Goal: Find specific page/section: Find specific page/section

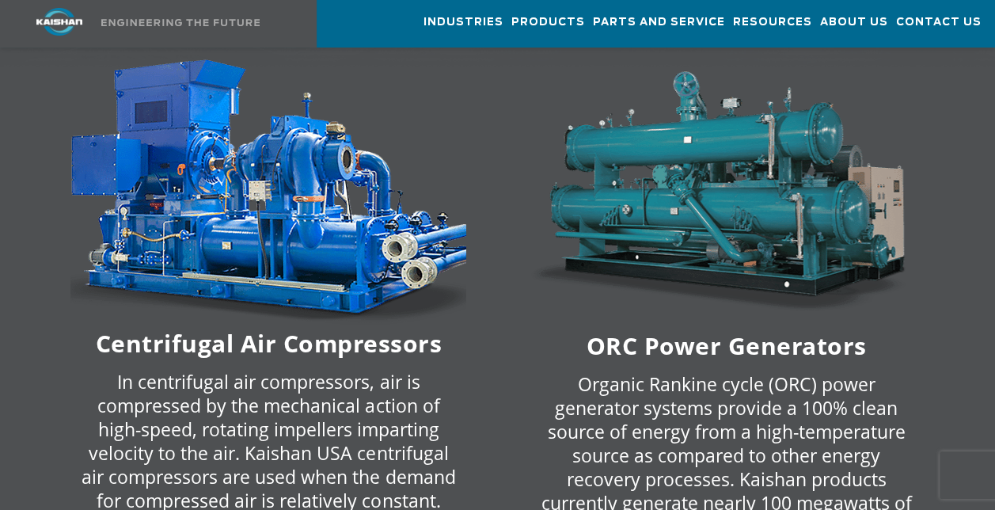
scroll to position [2849, 0]
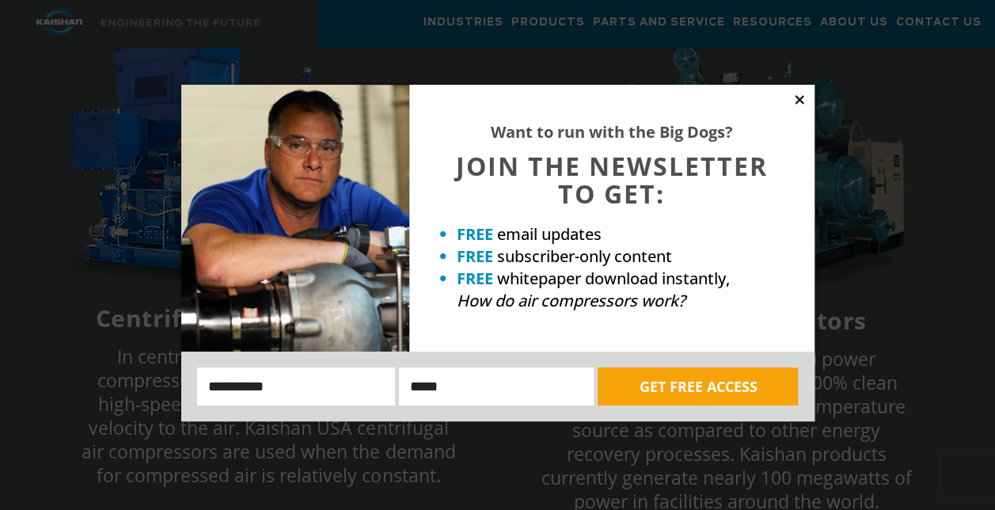
click at [801, 97] on icon at bounding box center [799, 99] width 9 height 9
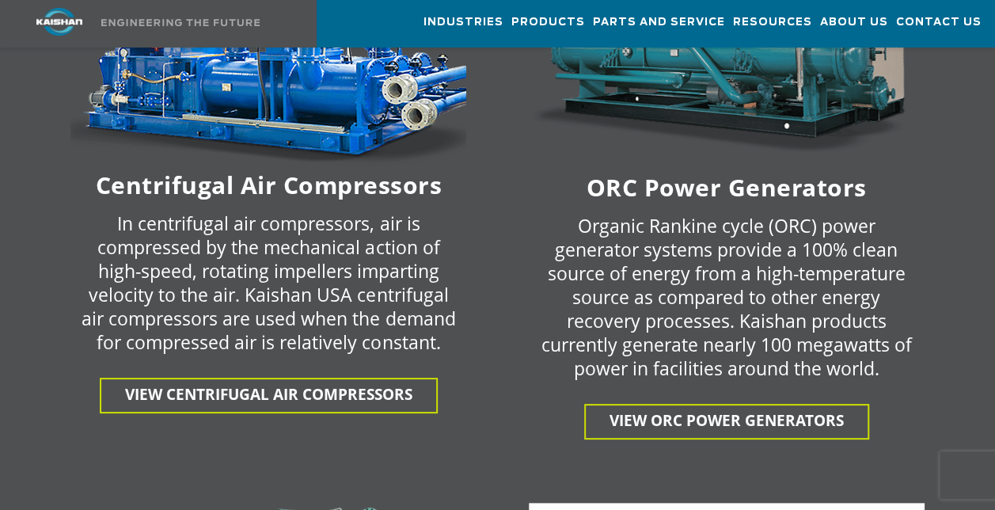
scroll to position [3007, 0]
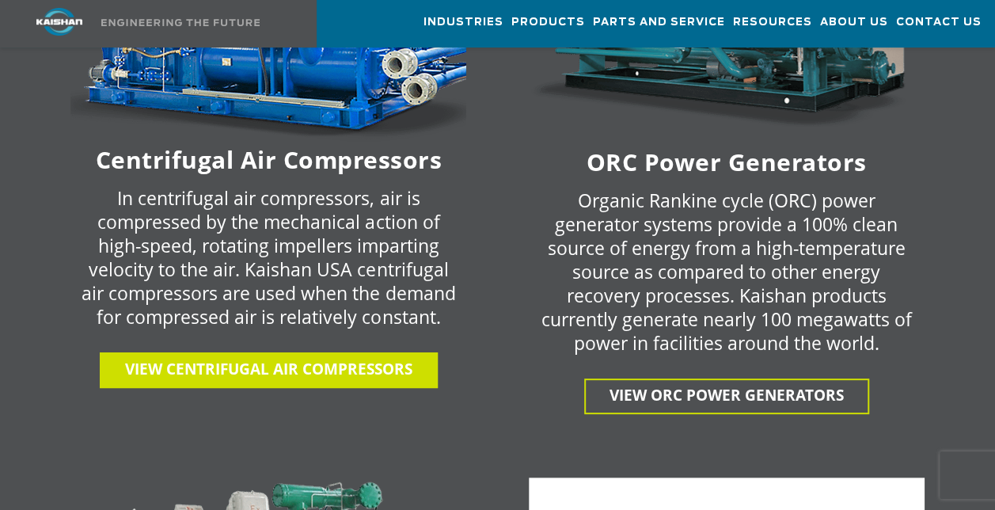
click at [272, 358] on span "View centrifugal air compressors" at bounding box center [268, 368] width 287 height 21
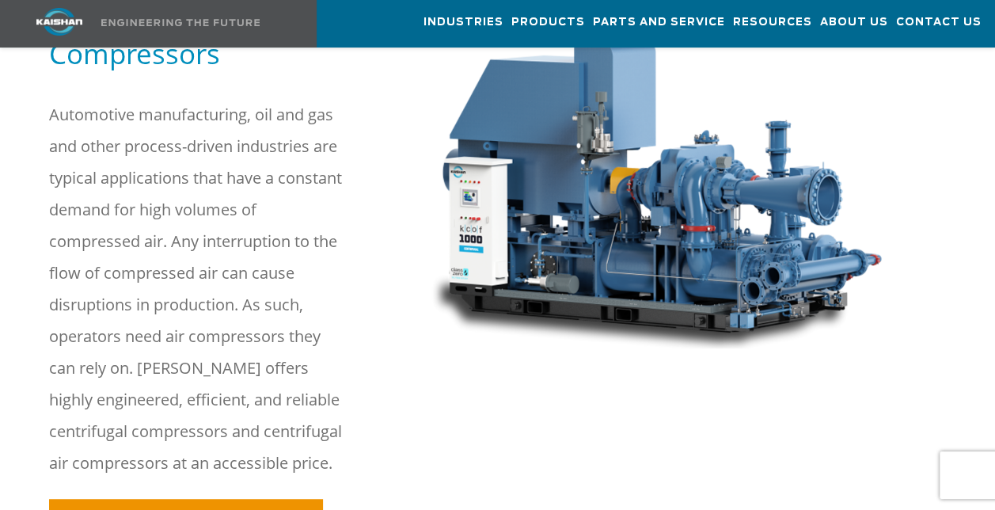
scroll to position [237, 0]
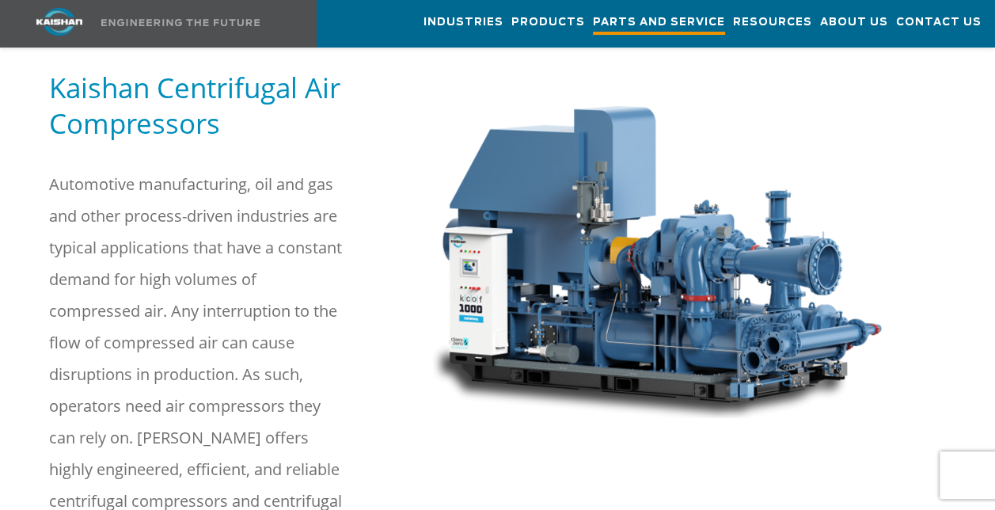
click at [703, 13] on link "Parts and Service" at bounding box center [659, 24] width 132 height 46
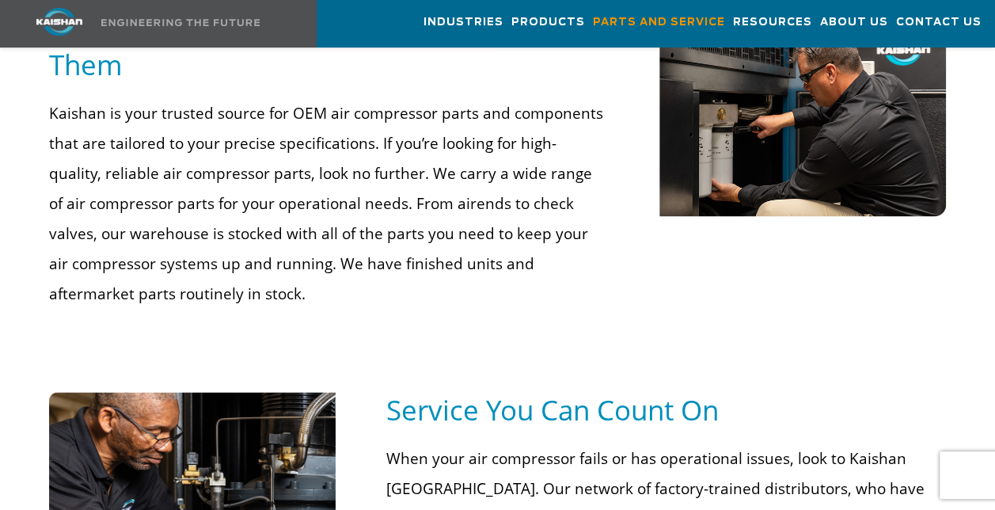
scroll to position [1266, 0]
